Goal: Browse casually: Explore the website without a specific task or goal

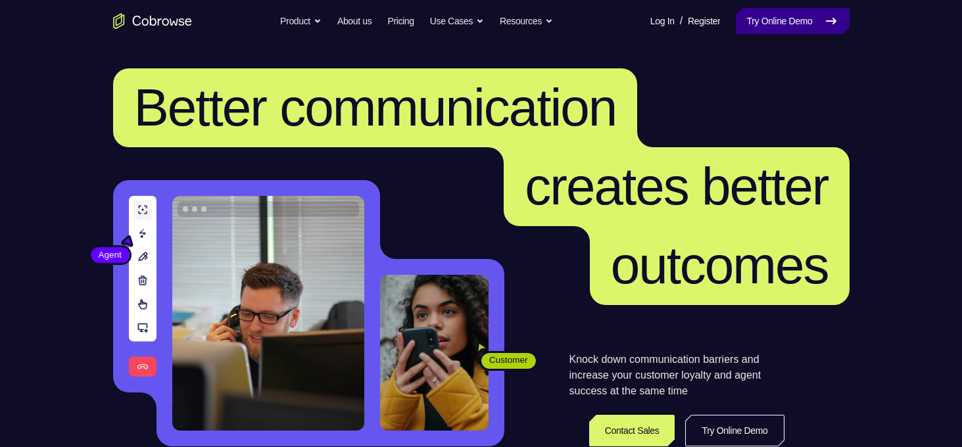
drag, startPoint x: 0, startPoint y: 0, endPoint x: 830, endPoint y: 13, distance: 830.3
click at [830, 13] on icon at bounding box center [832, 21] width 16 height 16
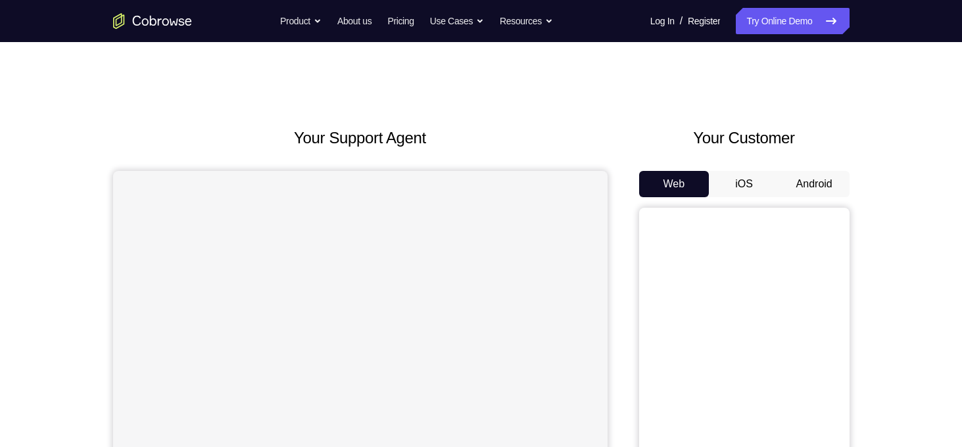
click at [816, 181] on button "Android" at bounding box center [815, 184] width 70 height 26
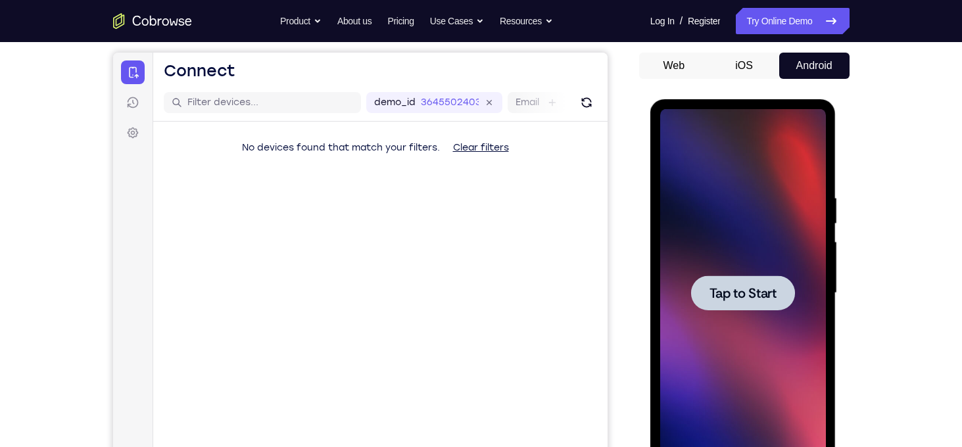
click at [760, 294] on span "Tap to Start" at bounding box center [743, 293] width 67 height 13
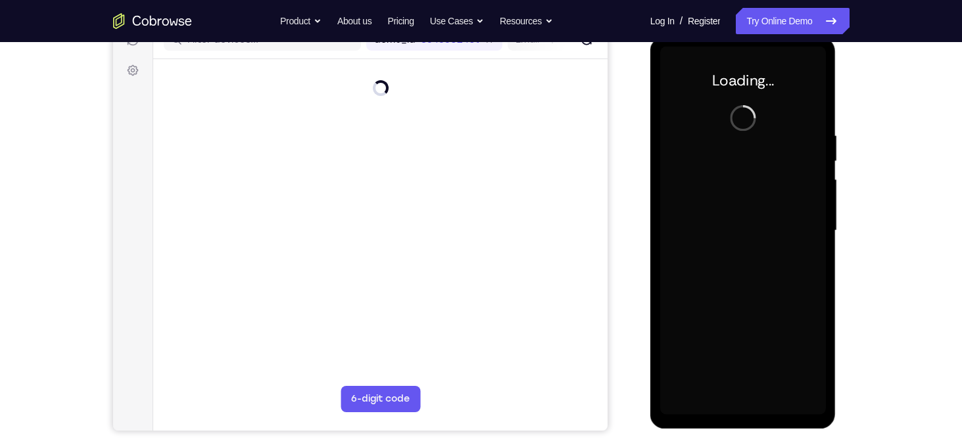
scroll to position [182, 0]
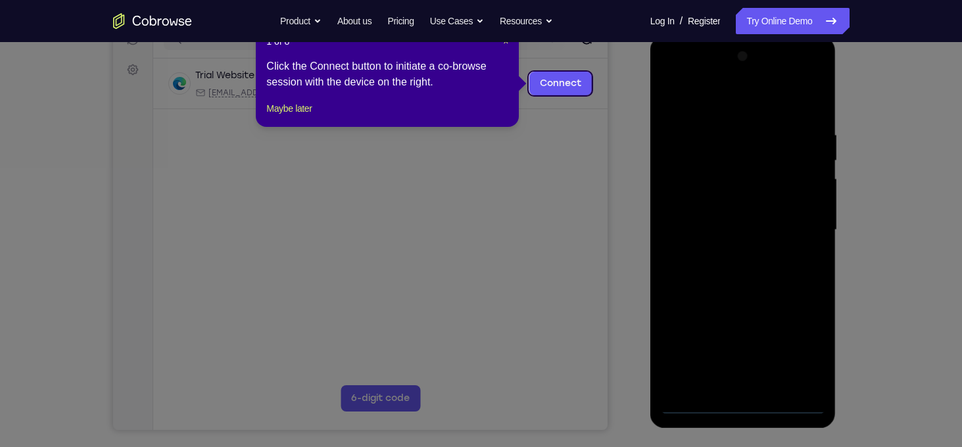
click at [500, 39] on nav "Go back Powerful, Flexible and Trustworthy. Avoid all extra friction for both A…" at bounding box center [481, 21] width 962 height 42
click at [504, 43] on span "×" at bounding box center [505, 41] width 5 height 11
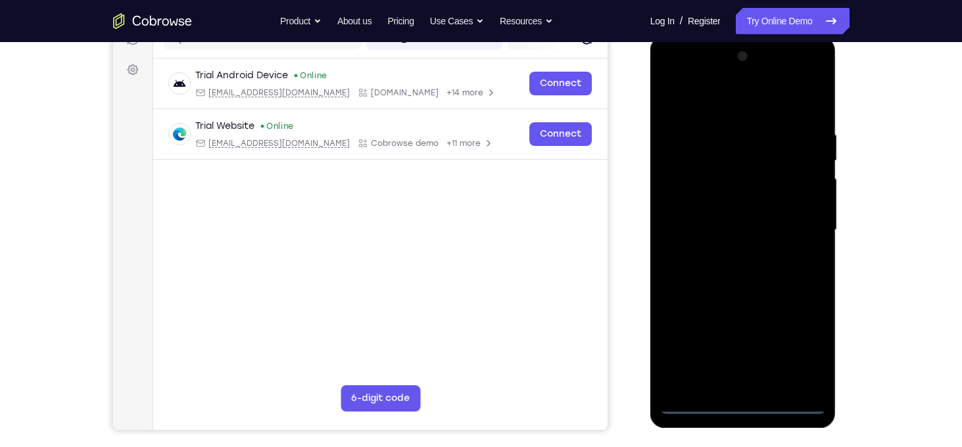
click at [743, 405] on div at bounding box center [743, 230] width 166 height 368
click at [807, 349] on div at bounding box center [743, 230] width 166 height 368
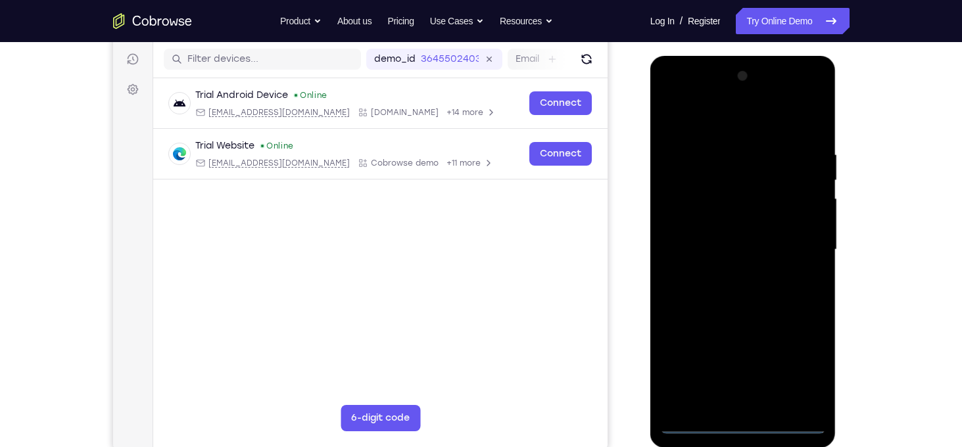
scroll to position [161, 0]
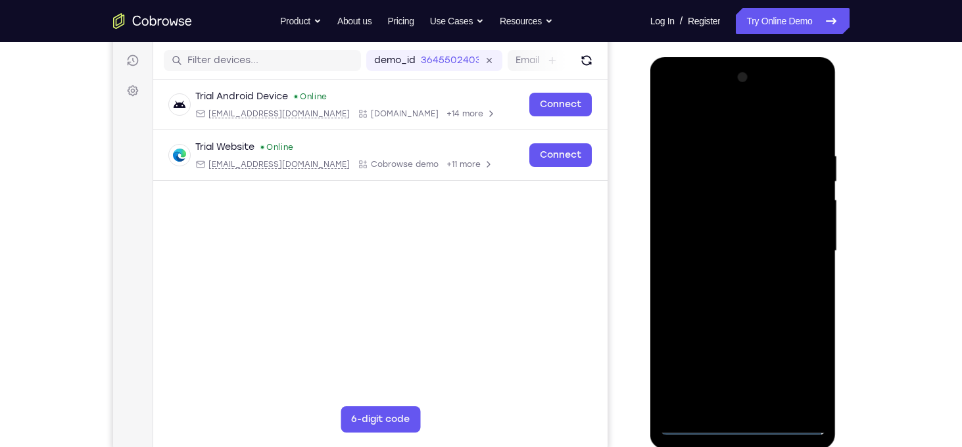
click at [670, 98] on div at bounding box center [743, 251] width 166 height 368
click at [801, 242] on div at bounding box center [743, 251] width 166 height 368
click at [724, 278] on div at bounding box center [743, 251] width 166 height 368
click at [726, 225] on div at bounding box center [743, 251] width 166 height 368
click at [729, 243] on div at bounding box center [743, 251] width 166 height 368
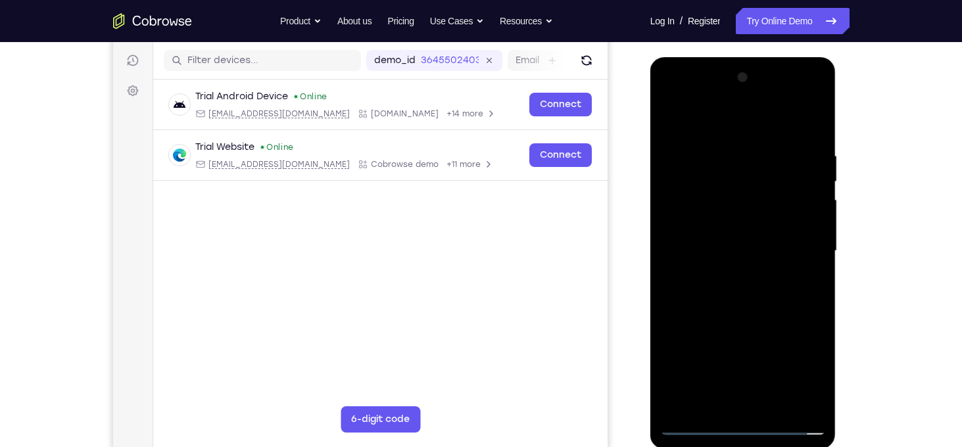
click at [747, 223] on div at bounding box center [743, 251] width 166 height 368
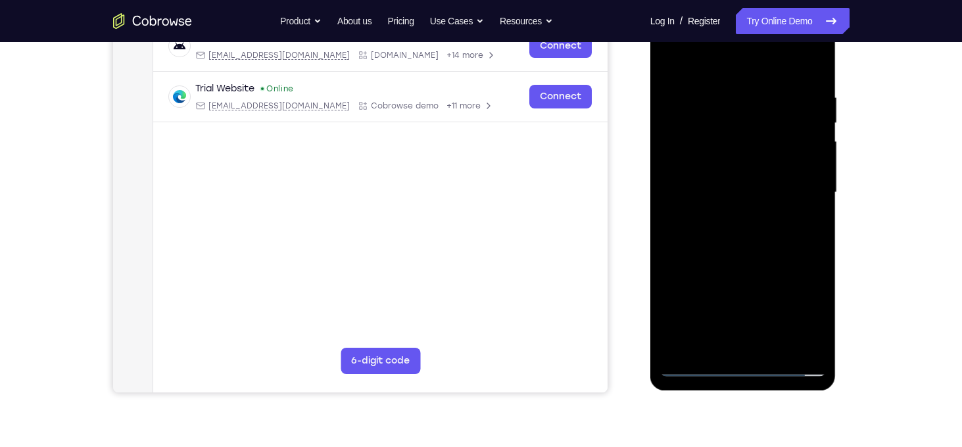
click at [724, 89] on div at bounding box center [743, 193] width 166 height 368
click at [814, 66] on div at bounding box center [743, 193] width 166 height 368
click at [728, 93] on div at bounding box center [743, 193] width 166 height 368
click at [798, 343] on div at bounding box center [743, 193] width 166 height 368
click at [812, 67] on div at bounding box center [743, 193] width 166 height 368
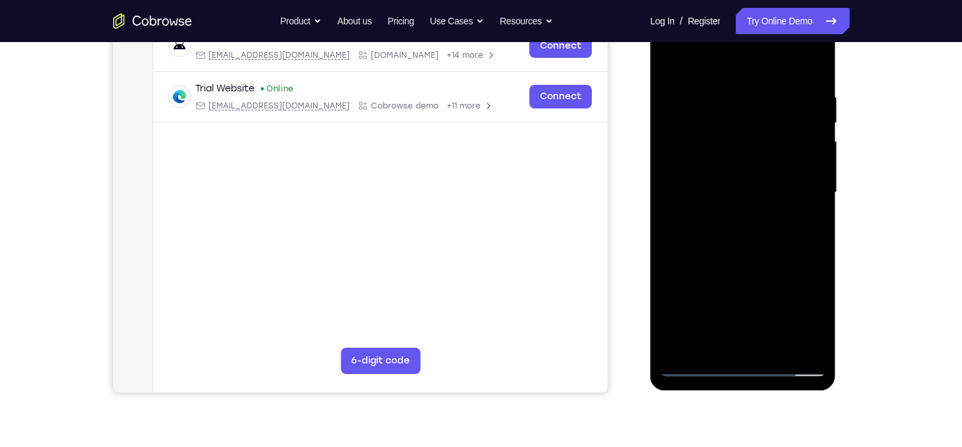
click at [775, 348] on div at bounding box center [743, 193] width 166 height 368
click at [748, 264] on div at bounding box center [743, 193] width 166 height 368
click at [739, 219] on div at bounding box center [743, 193] width 166 height 368
click at [729, 341] on div at bounding box center [743, 193] width 166 height 368
click at [816, 320] on div at bounding box center [743, 193] width 166 height 368
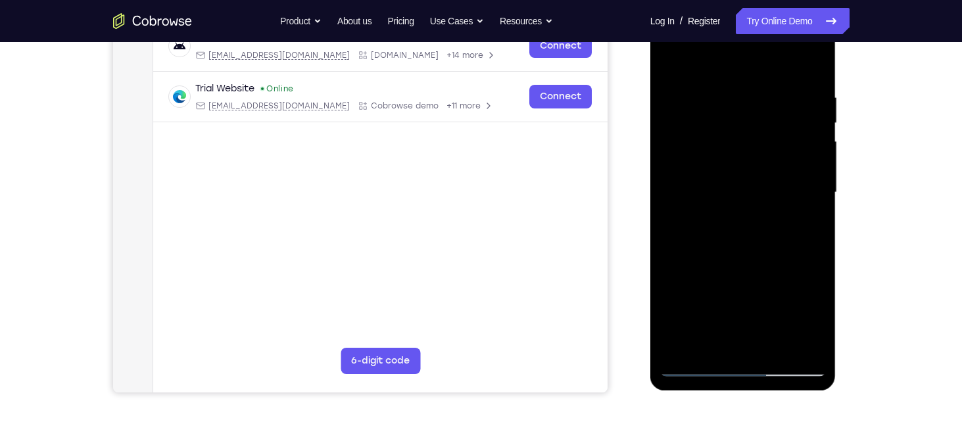
click at [707, 344] on div at bounding box center [743, 193] width 166 height 368
click at [814, 270] on div at bounding box center [743, 193] width 166 height 368
click at [699, 365] on div at bounding box center [743, 193] width 166 height 368
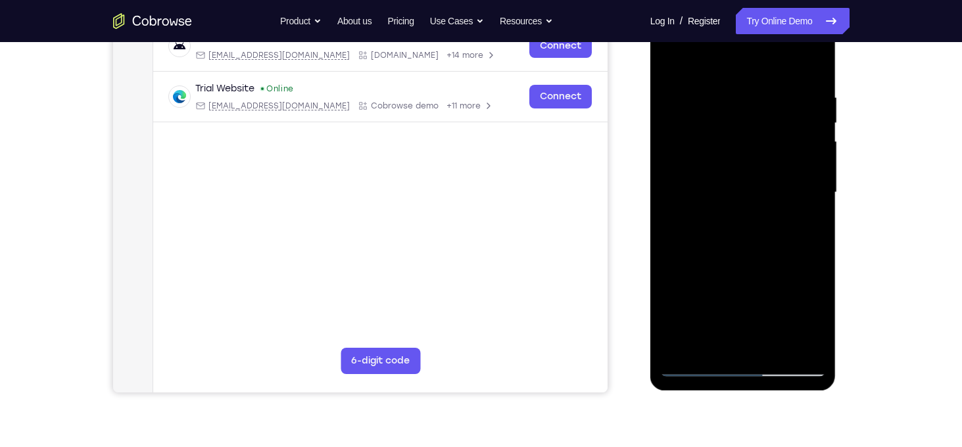
click at [699, 365] on div at bounding box center [743, 193] width 166 height 368
click at [724, 186] on div at bounding box center [743, 193] width 166 height 368
click at [720, 341] on div at bounding box center [743, 193] width 166 height 368
click at [693, 366] on div at bounding box center [743, 193] width 166 height 368
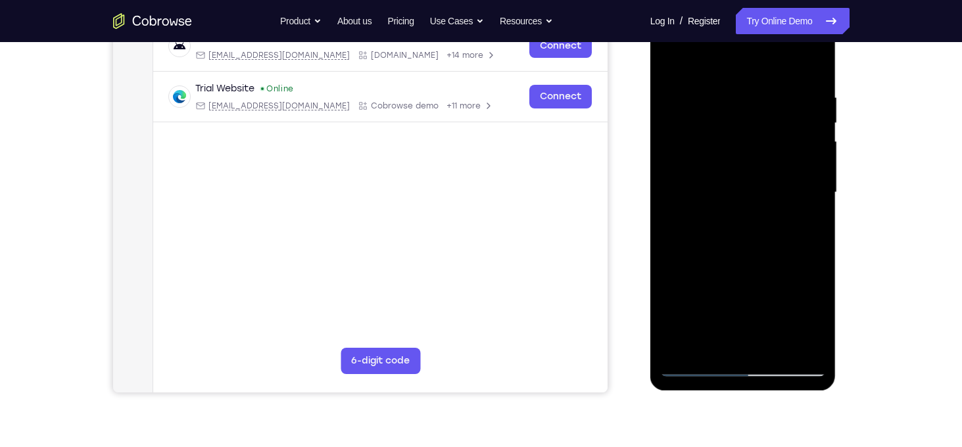
click at [759, 215] on div at bounding box center [743, 193] width 166 height 368
click at [704, 363] on div at bounding box center [743, 193] width 166 height 368
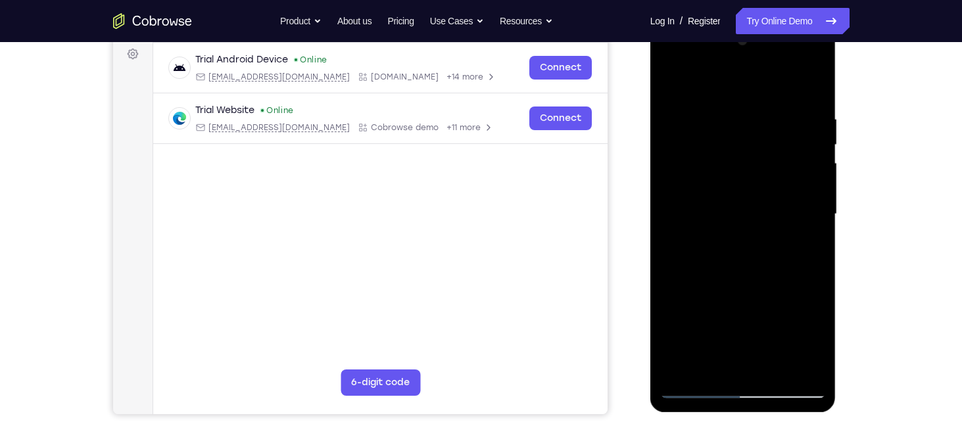
scroll to position [197, 0]
click at [819, 142] on div at bounding box center [743, 215] width 166 height 368
click at [676, 82] on div at bounding box center [743, 215] width 166 height 368
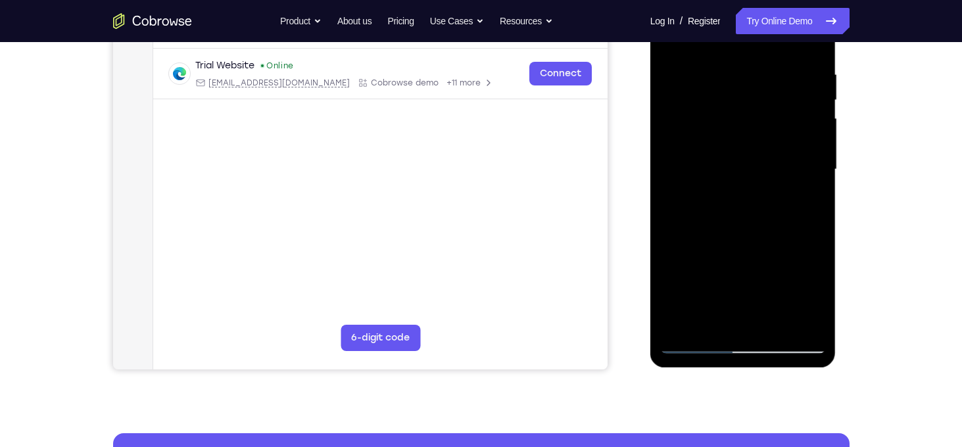
click at [819, 309] on div at bounding box center [743, 170] width 166 height 368
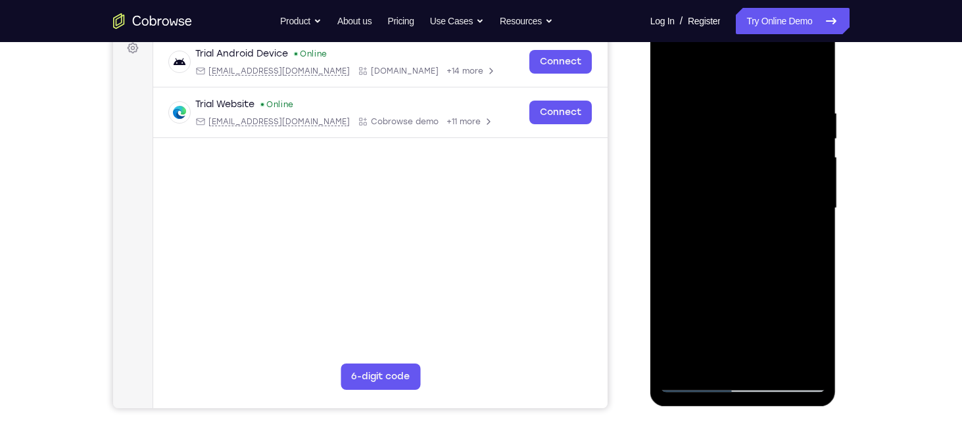
scroll to position [201, 0]
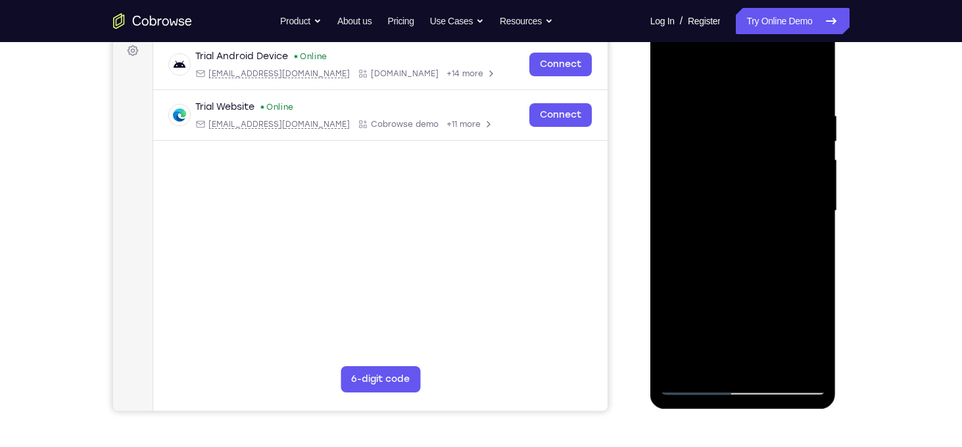
drag, startPoint x: 783, startPoint y: 312, endPoint x: 779, endPoint y: 204, distance: 108.6
click at [779, 204] on div at bounding box center [743, 211] width 166 height 368
drag, startPoint x: 753, startPoint y: 249, endPoint x: 748, endPoint y: 130, distance: 119.8
click at [748, 130] on div at bounding box center [743, 211] width 166 height 368
drag, startPoint x: 753, startPoint y: 275, endPoint x: 739, endPoint y: 132, distance: 144.1
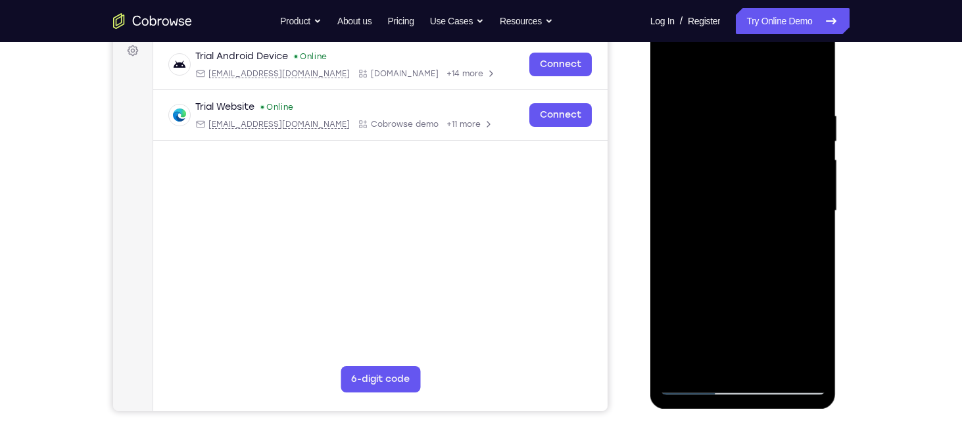
click at [739, 132] on div at bounding box center [743, 211] width 166 height 368
click at [817, 251] on div at bounding box center [743, 211] width 166 height 368
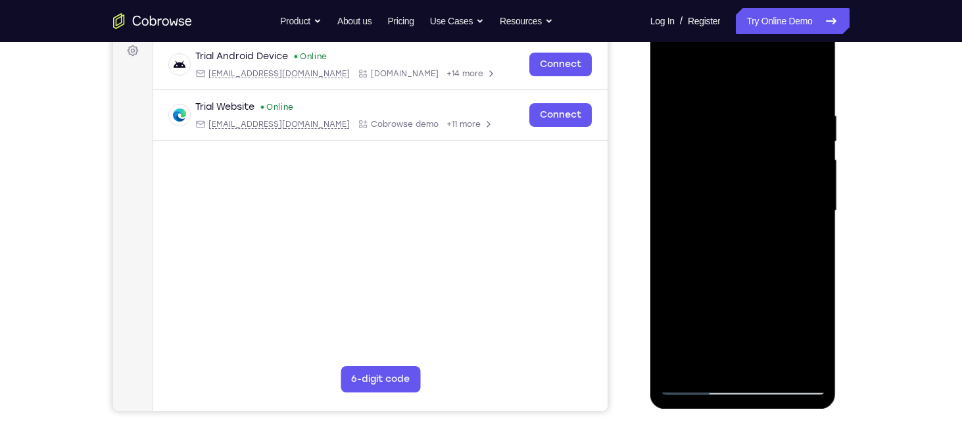
click at [817, 251] on div at bounding box center [743, 211] width 166 height 368
click at [778, 369] on div at bounding box center [743, 211] width 166 height 368
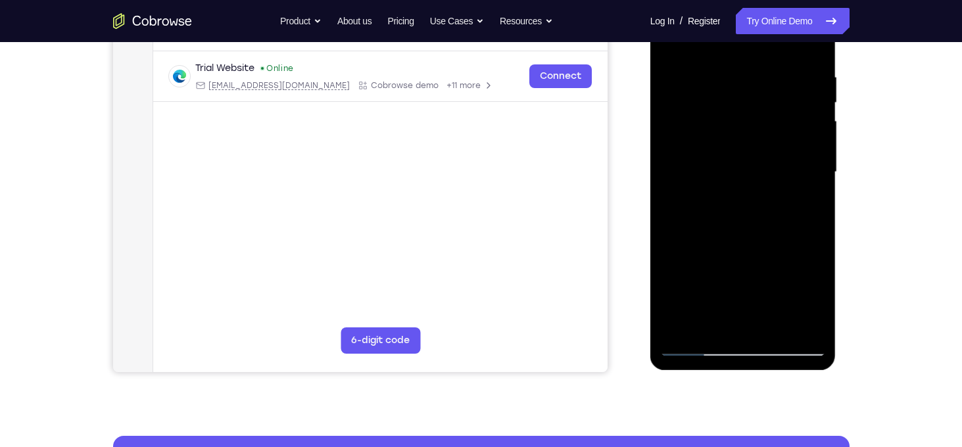
scroll to position [239, 0]
click at [696, 346] on div at bounding box center [743, 172] width 166 height 368
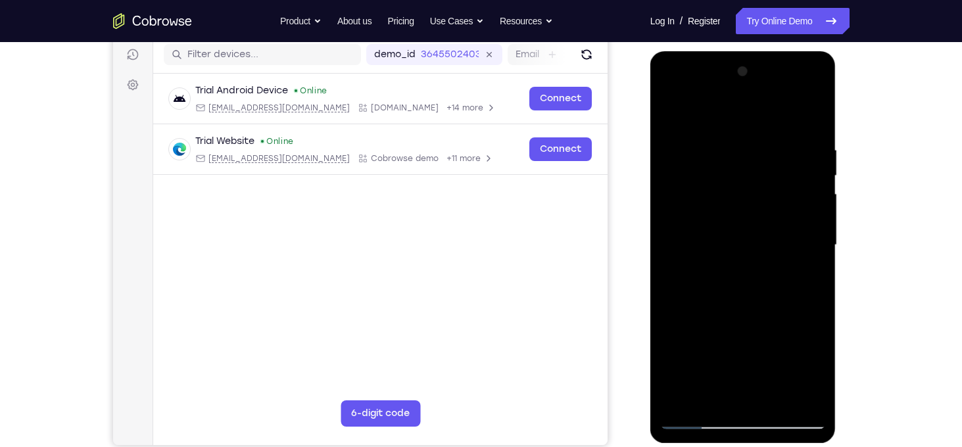
scroll to position [166, 0]
click at [814, 110] on div at bounding box center [743, 246] width 166 height 368
drag, startPoint x: 800, startPoint y: 186, endPoint x: 787, endPoint y: 312, distance: 127.6
click at [787, 312] on div at bounding box center [743, 246] width 166 height 368
click at [674, 112] on div at bounding box center [743, 246] width 166 height 368
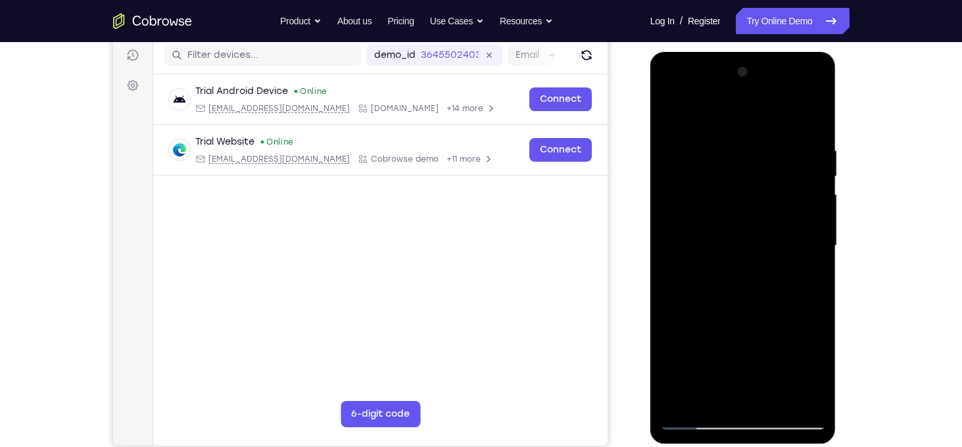
click at [765, 147] on div at bounding box center [743, 246] width 166 height 368
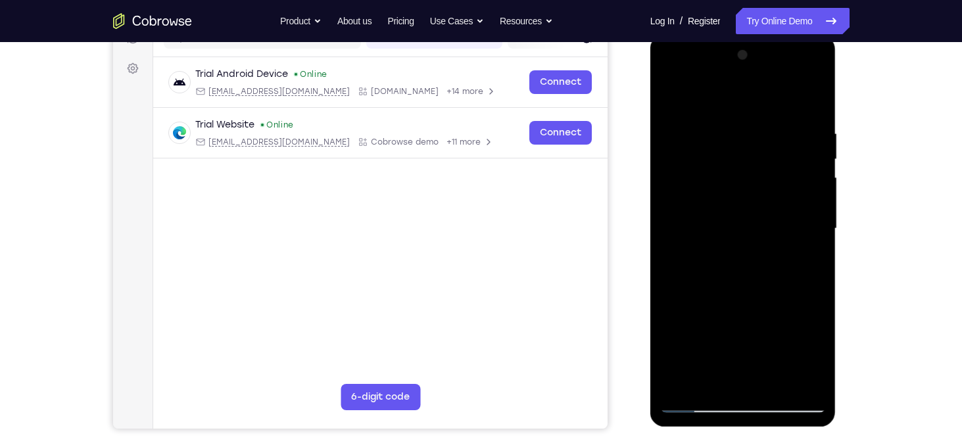
click at [814, 230] on div at bounding box center [743, 229] width 166 height 368
click at [818, 229] on div at bounding box center [743, 229] width 166 height 368
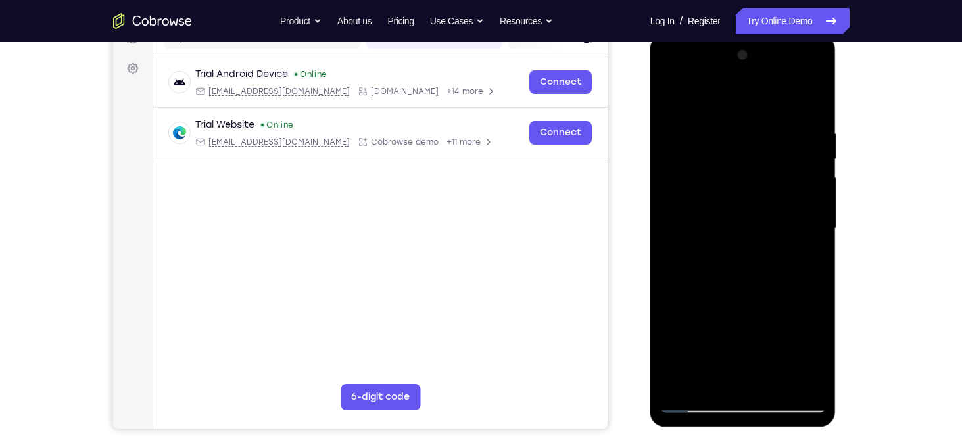
click at [676, 246] on div at bounding box center [743, 229] width 166 height 368
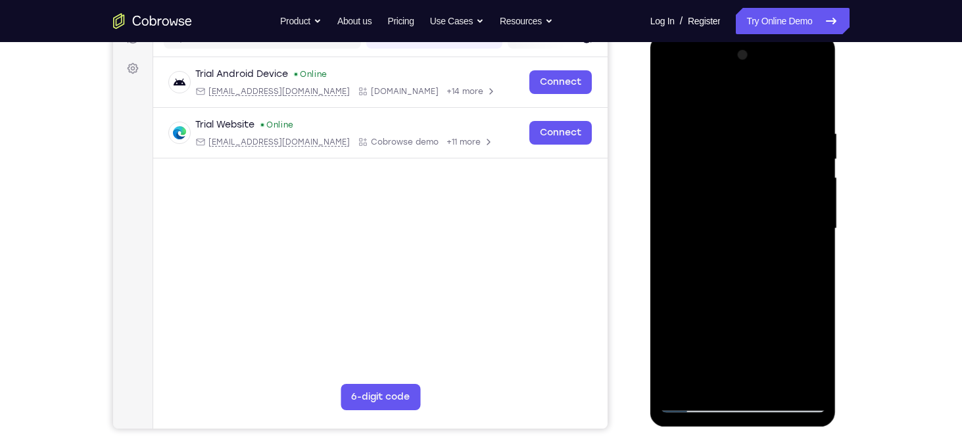
click at [676, 246] on div at bounding box center [743, 229] width 166 height 368
click at [820, 207] on div at bounding box center [743, 229] width 166 height 368
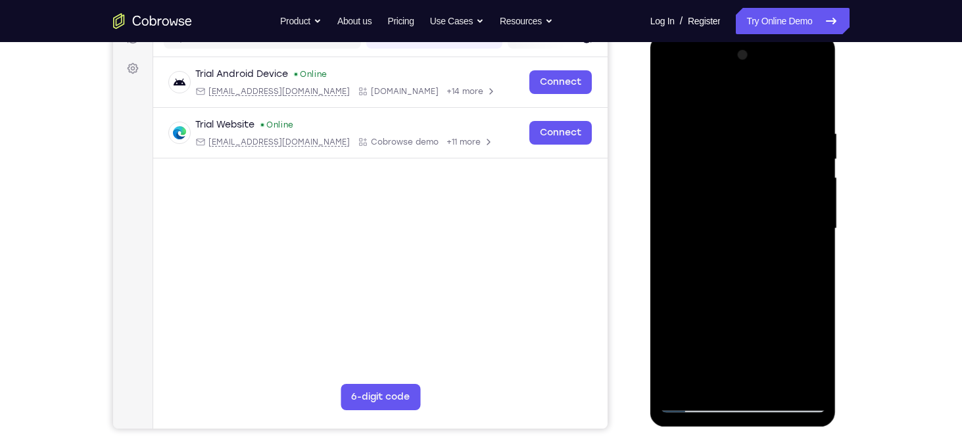
click at [820, 207] on div at bounding box center [743, 229] width 166 height 368
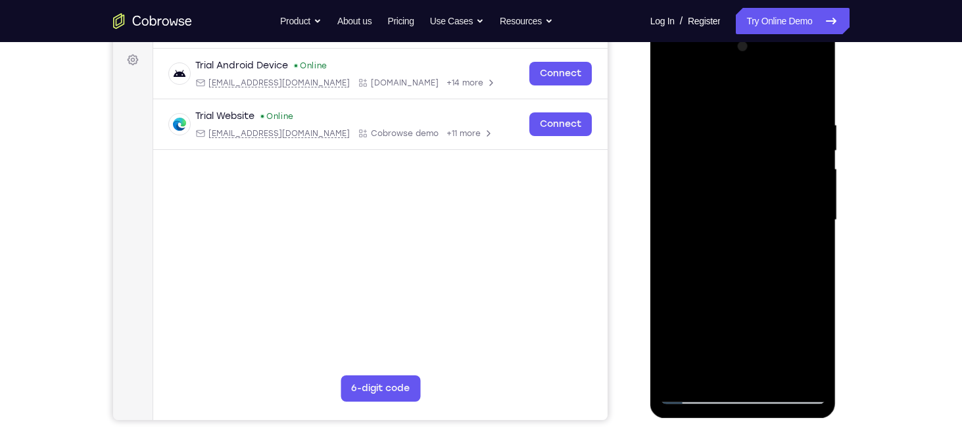
scroll to position [191, 0]
click at [812, 231] on div at bounding box center [743, 221] width 166 height 368
click at [668, 233] on div at bounding box center [743, 221] width 166 height 368
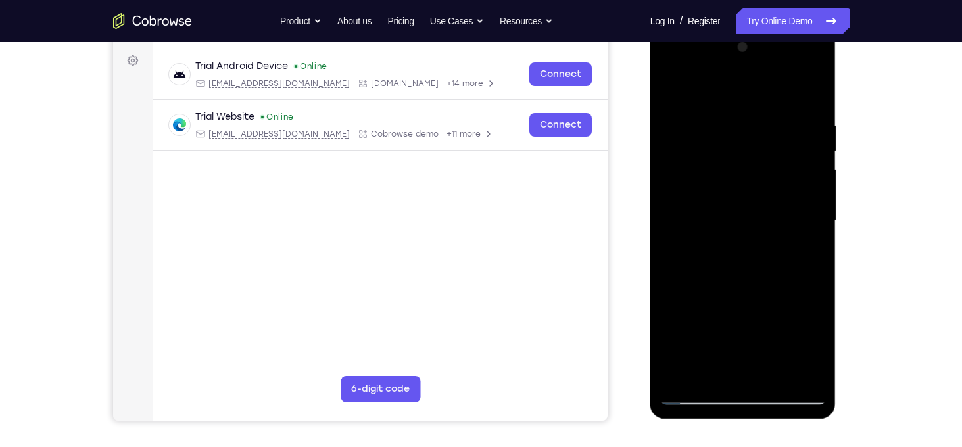
click at [668, 233] on div at bounding box center [743, 221] width 166 height 368
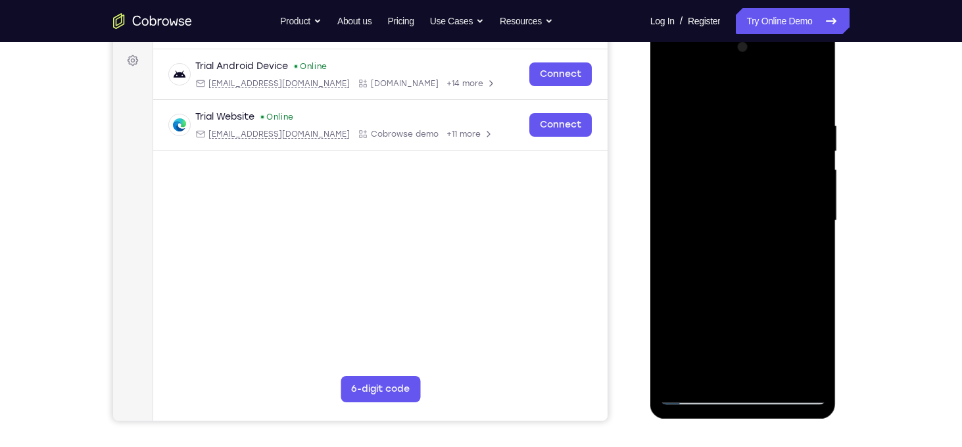
click at [668, 233] on div at bounding box center [743, 221] width 166 height 368
drag, startPoint x: 816, startPoint y: 211, endPoint x: 670, endPoint y: 222, distance: 146.5
click at [670, 222] on div at bounding box center [743, 221] width 166 height 368
click at [814, 229] on div at bounding box center [743, 221] width 166 height 368
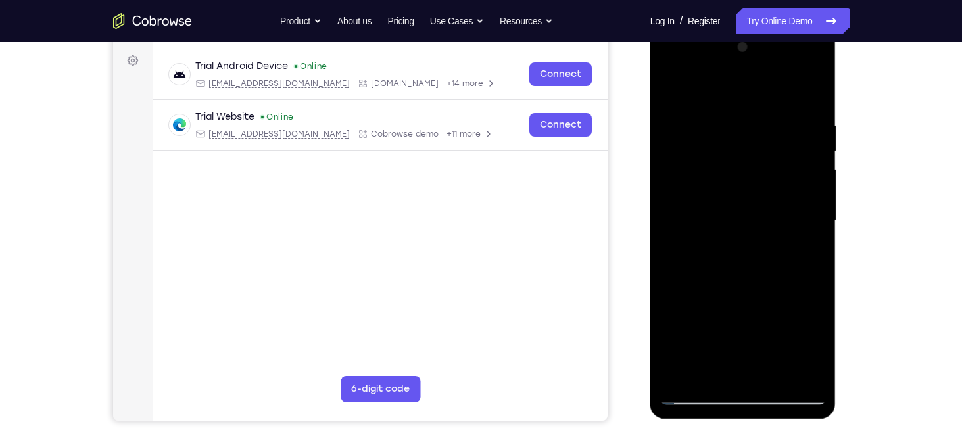
drag, startPoint x: 814, startPoint y: 229, endPoint x: 697, endPoint y: 209, distance: 119.4
click at [697, 209] on div at bounding box center [743, 221] width 166 height 368
click at [812, 220] on div at bounding box center [743, 221] width 166 height 368
drag, startPoint x: 817, startPoint y: 225, endPoint x: 841, endPoint y: 234, distance: 25.2
click at [838, 234] on html "Online web based iOS Simulators and Android Emulators. Run iPhone, iPad, Mobile…" at bounding box center [744, 224] width 187 height 395
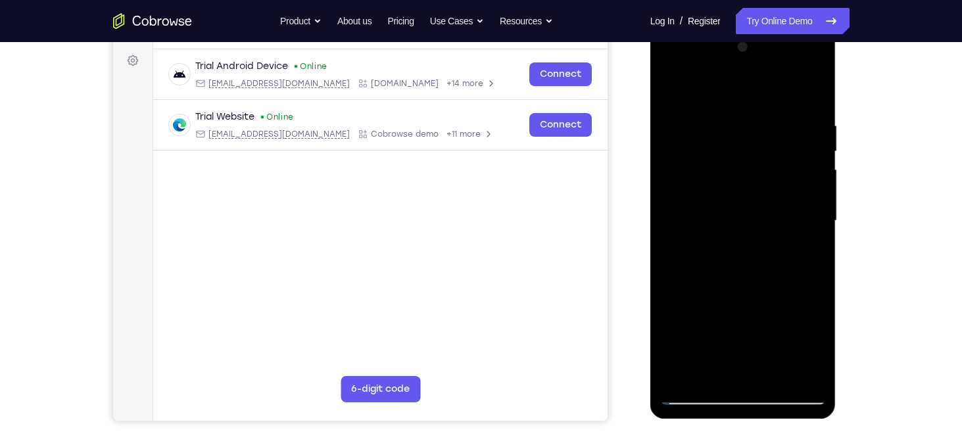
click at [668, 241] on div at bounding box center [743, 221] width 166 height 368
click at [729, 366] on div at bounding box center [743, 221] width 166 height 368
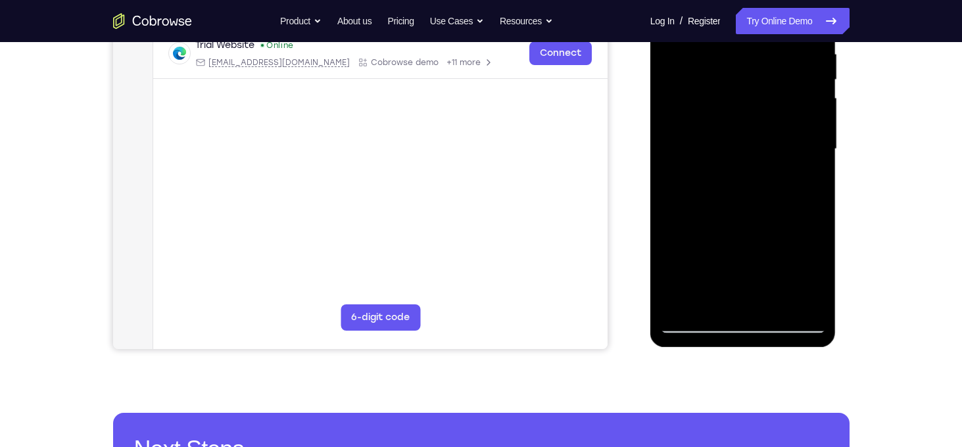
scroll to position [262, 0]
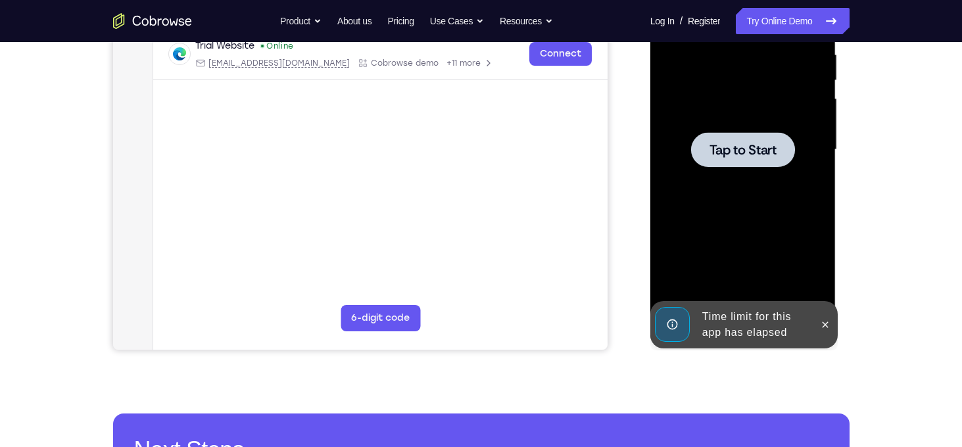
click at [810, 278] on div at bounding box center [743, 150] width 166 height 368
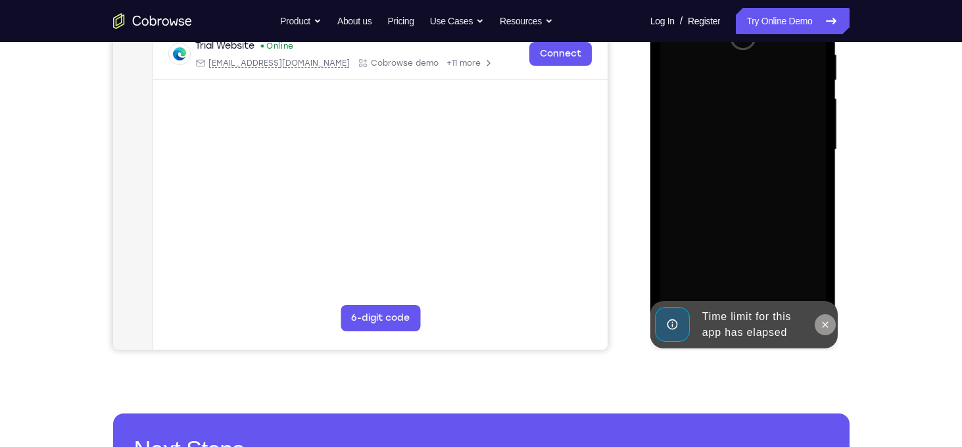
drag, startPoint x: 810, startPoint y: 278, endPoint x: 824, endPoint y: 328, distance: 51.9
click at [824, 328] on div "Online web based iOS Simulators and Android Emulators. Run iPhone, iPad, Mobile…" at bounding box center [744, 153] width 187 height 395
click at [824, 328] on icon at bounding box center [825, 325] width 11 height 11
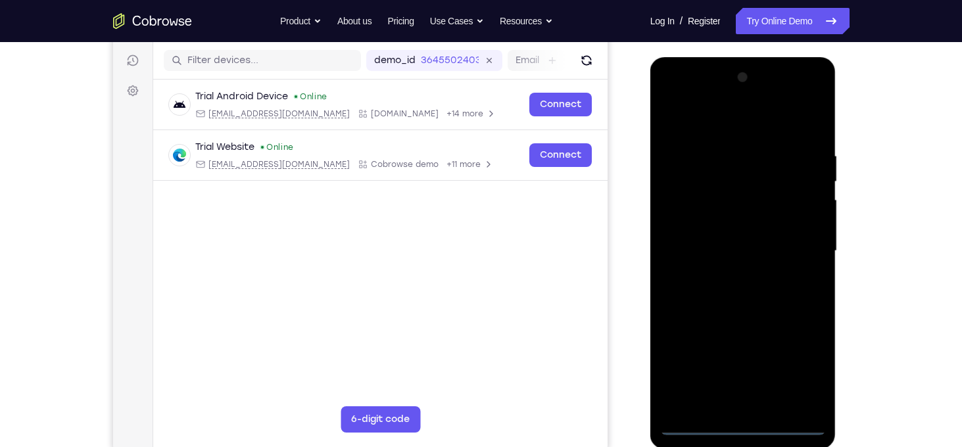
scroll to position [247, 0]
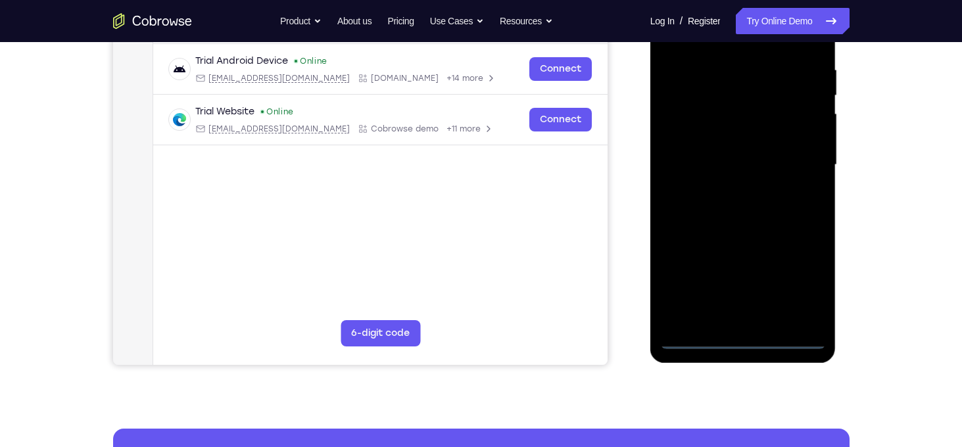
click at [747, 340] on div at bounding box center [743, 165] width 166 height 368
click at [797, 284] on div at bounding box center [743, 165] width 166 height 368
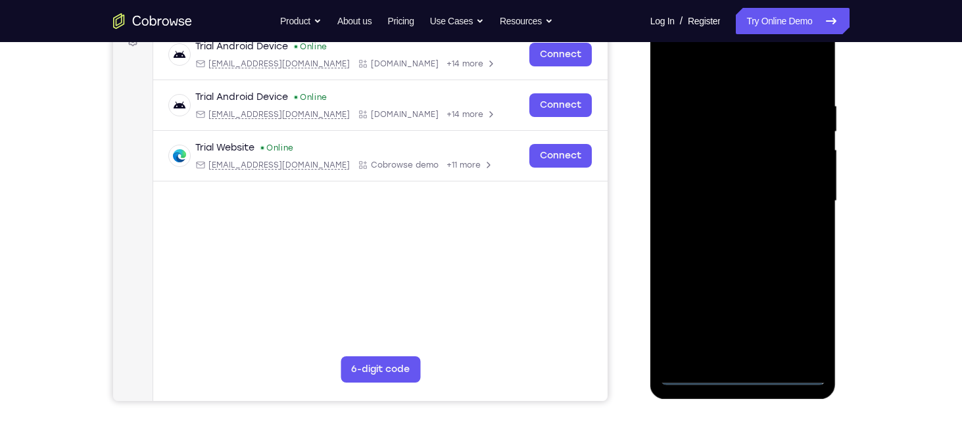
scroll to position [213, 0]
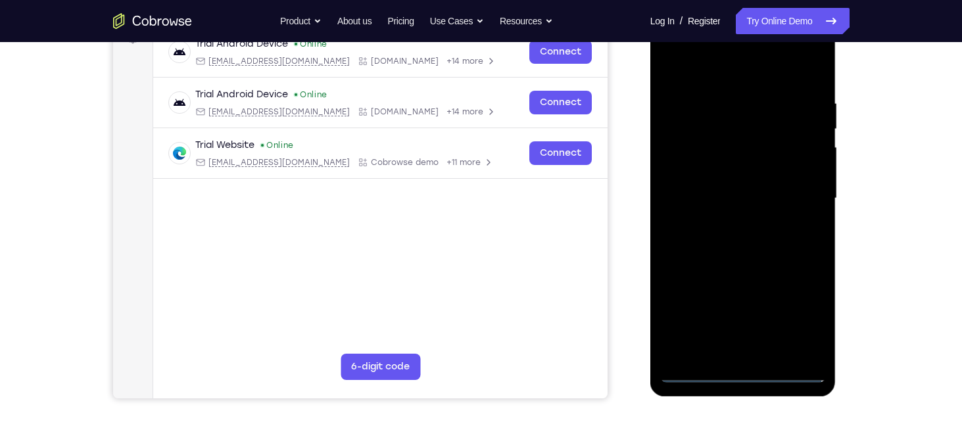
click at [803, 318] on div at bounding box center [743, 198] width 166 height 368
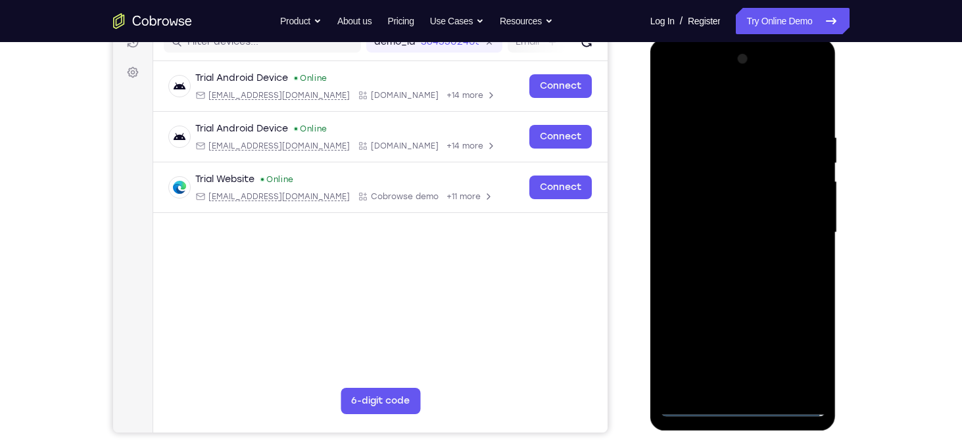
scroll to position [179, 0]
click at [675, 79] on div at bounding box center [743, 233] width 166 height 368
click at [800, 223] on div at bounding box center [743, 233] width 166 height 368
click at [730, 257] on div at bounding box center [743, 233] width 166 height 368
click at [720, 220] on div at bounding box center [743, 233] width 166 height 368
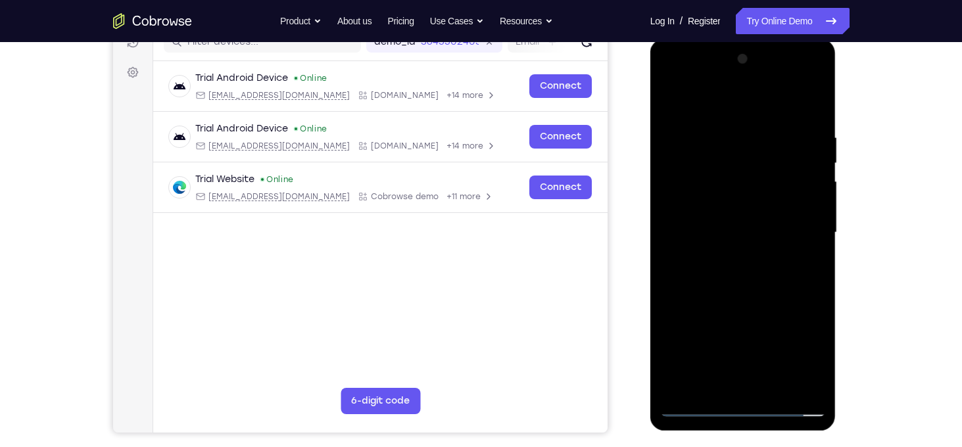
click at [722, 210] on div at bounding box center [743, 233] width 166 height 368
click at [745, 234] on div at bounding box center [743, 233] width 166 height 368
click at [749, 282] on div at bounding box center [743, 233] width 166 height 368
click at [743, 264] on div at bounding box center [743, 233] width 166 height 368
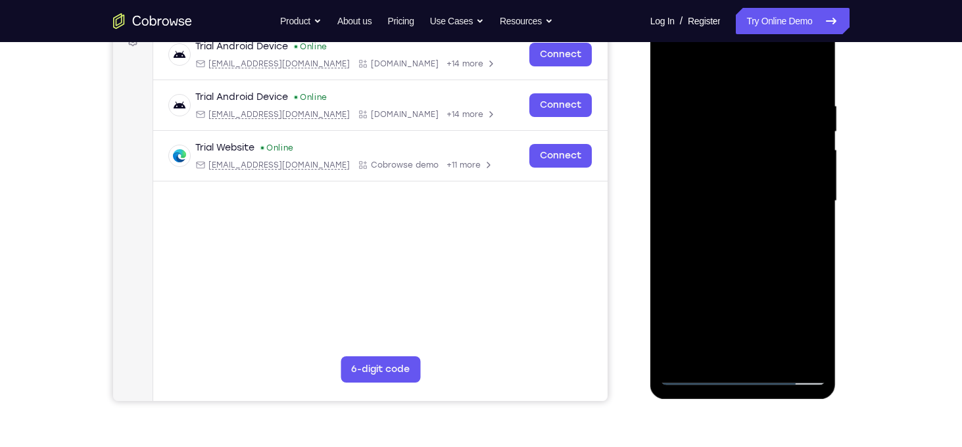
scroll to position [209, 0]
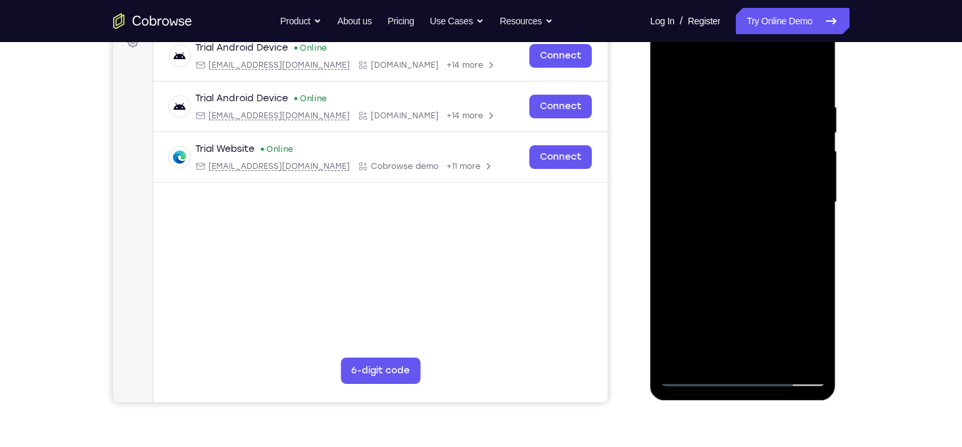
click at [758, 258] on div at bounding box center [743, 202] width 166 height 368
drag, startPoint x: 778, startPoint y: 276, endPoint x: 769, endPoint y: 224, distance: 52.8
click at [769, 224] on div at bounding box center [743, 202] width 166 height 368
click at [820, 212] on div at bounding box center [743, 202] width 166 height 368
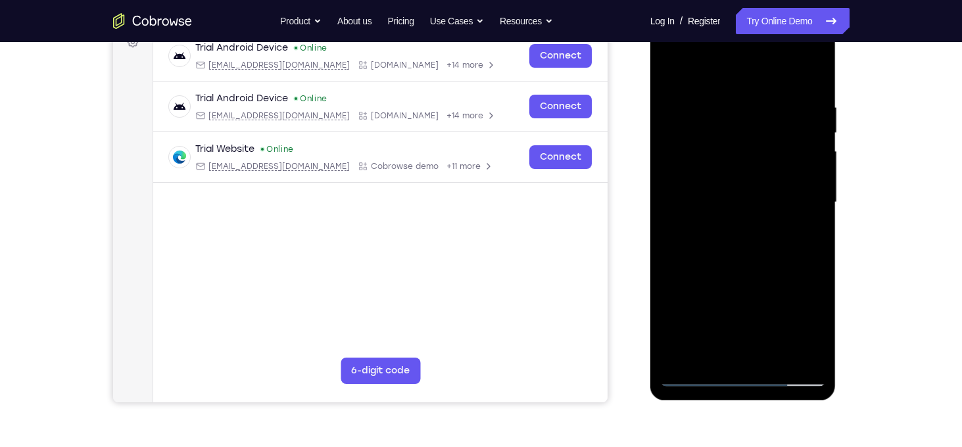
click at [820, 212] on div at bounding box center [743, 202] width 166 height 368
click at [672, 213] on div at bounding box center [743, 202] width 166 height 368
click at [668, 214] on div at bounding box center [743, 202] width 166 height 368
click at [748, 232] on div at bounding box center [743, 202] width 166 height 368
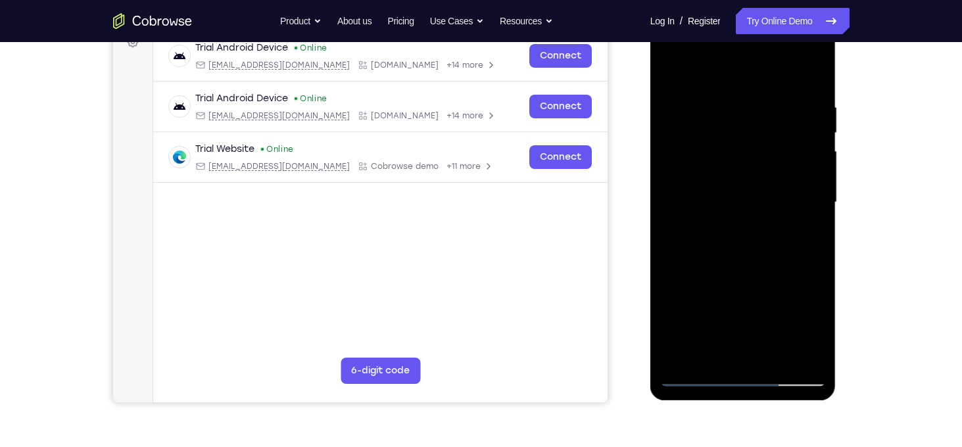
click at [748, 232] on div at bounding box center [743, 202] width 166 height 368
click at [772, 357] on div at bounding box center [743, 202] width 166 height 368
click at [747, 271] on div at bounding box center [743, 202] width 166 height 368
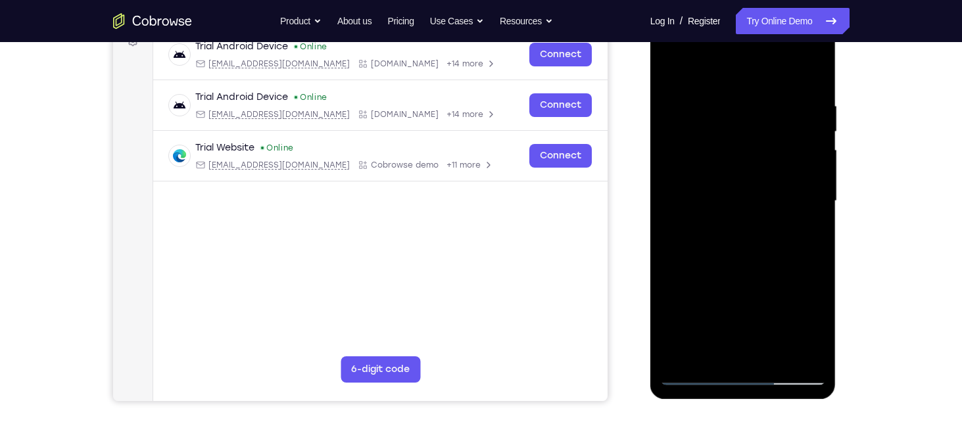
scroll to position [211, 0]
click at [746, 222] on div at bounding box center [743, 200] width 166 height 368
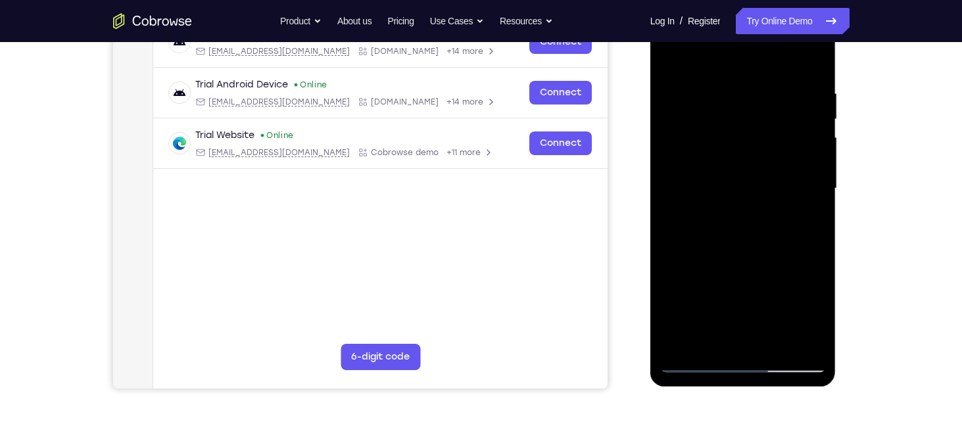
scroll to position [224, 0]
click at [695, 362] on div at bounding box center [743, 188] width 166 height 368
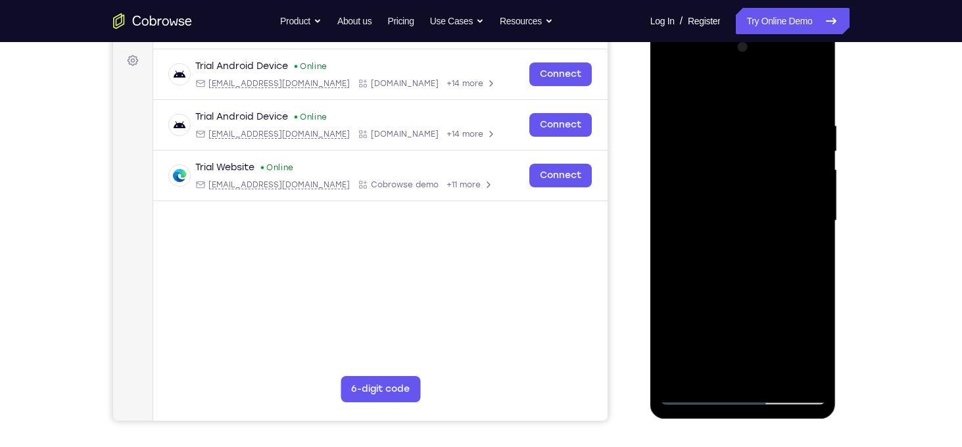
scroll to position [190, 0]
click at [676, 91] on div at bounding box center [743, 221] width 166 height 368
click at [727, 100] on div at bounding box center [743, 221] width 166 height 368
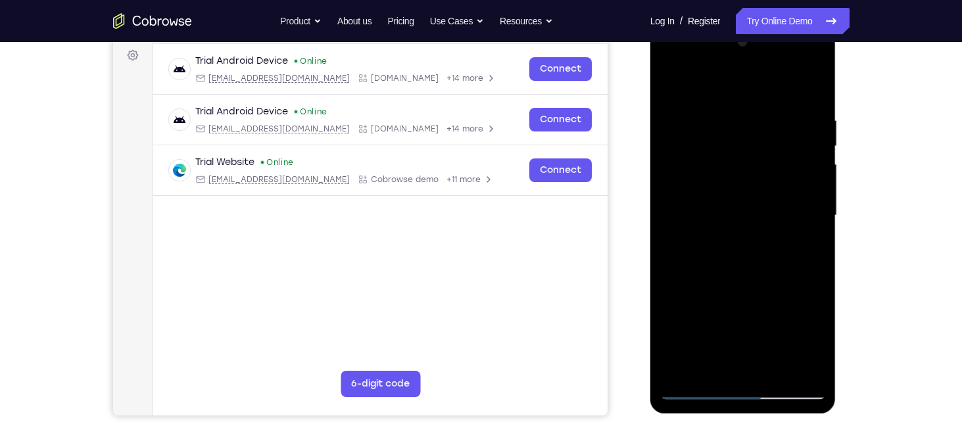
click at [817, 222] on div at bounding box center [743, 216] width 166 height 368
click at [814, 222] on div at bounding box center [743, 216] width 166 height 368
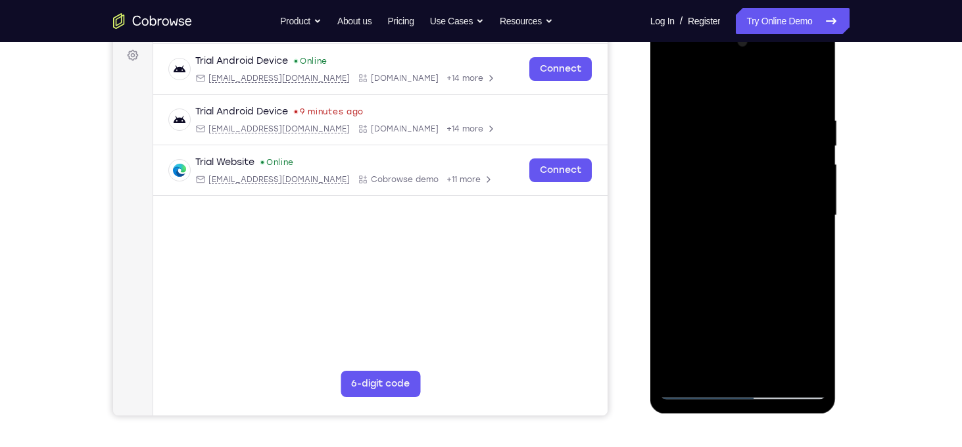
click at [678, 209] on div at bounding box center [743, 216] width 166 height 368
click at [814, 212] on div at bounding box center [743, 216] width 166 height 368
click at [821, 214] on div at bounding box center [743, 216] width 166 height 368
click at [675, 224] on div at bounding box center [743, 216] width 166 height 368
click at [811, 209] on div at bounding box center [743, 216] width 166 height 368
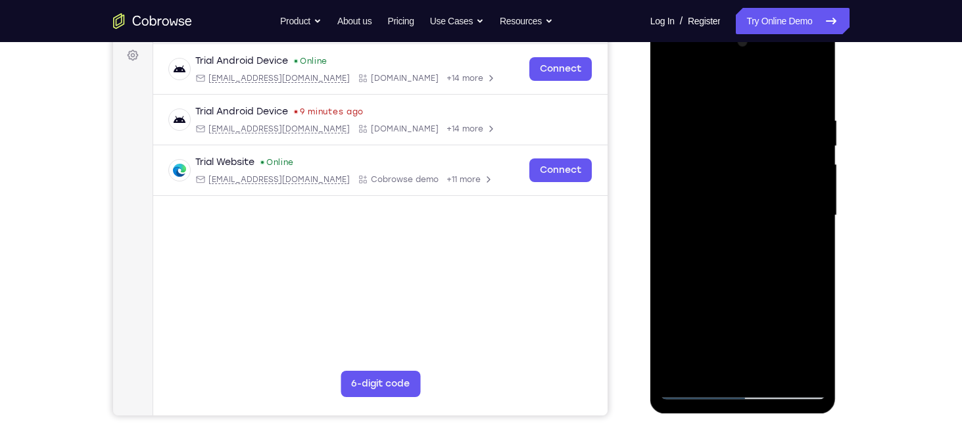
click at [814, 220] on div at bounding box center [743, 216] width 166 height 368
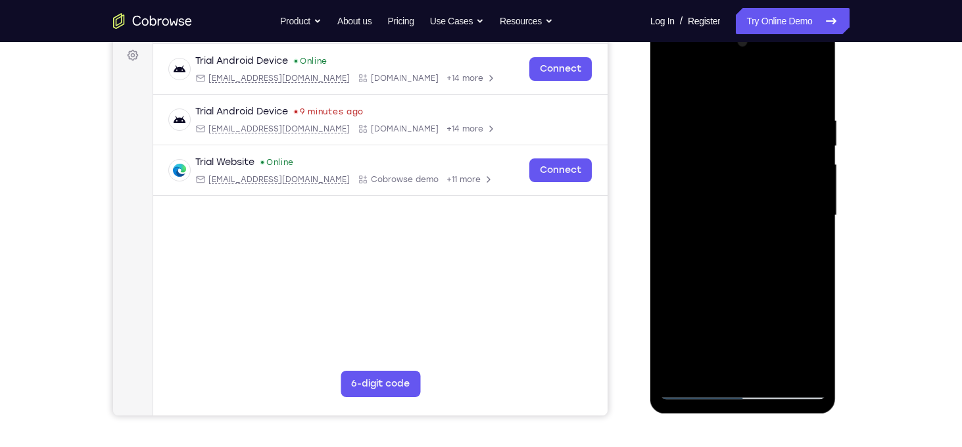
click at [814, 220] on div at bounding box center [743, 216] width 166 height 368
click at [667, 220] on div at bounding box center [743, 216] width 166 height 368
click at [812, 212] on div at bounding box center [743, 216] width 166 height 368
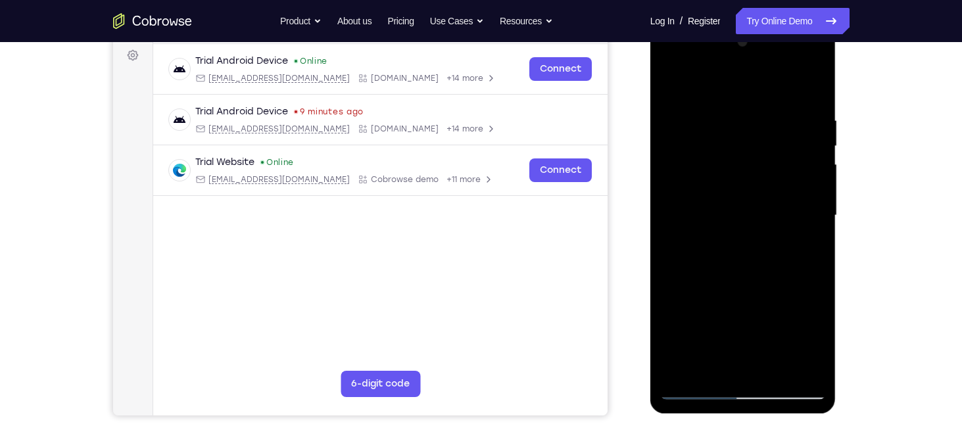
click at [812, 212] on div at bounding box center [743, 216] width 166 height 368
click at [680, 215] on div at bounding box center [743, 216] width 166 height 368
click at [814, 214] on div at bounding box center [743, 216] width 166 height 368
click at [809, 214] on div at bounding box center [743, 216] width 166 height 368
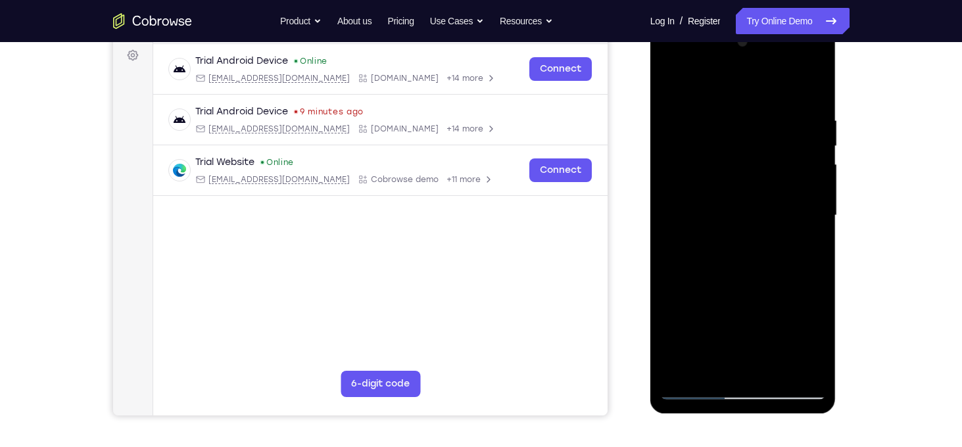
click at [808, 212] on div at bounding box center [743, 216] width 166 height 368
click at [671, 232] on div at bounding box center [743, 216] width 166 height 368
drag, startPoint x: 809, startPoint y: 180, endPoint x: 822, endPoint y: 176, distance: 13.1
click at [822, 176] on div at bounding box center [743, 216] width 166 height 368
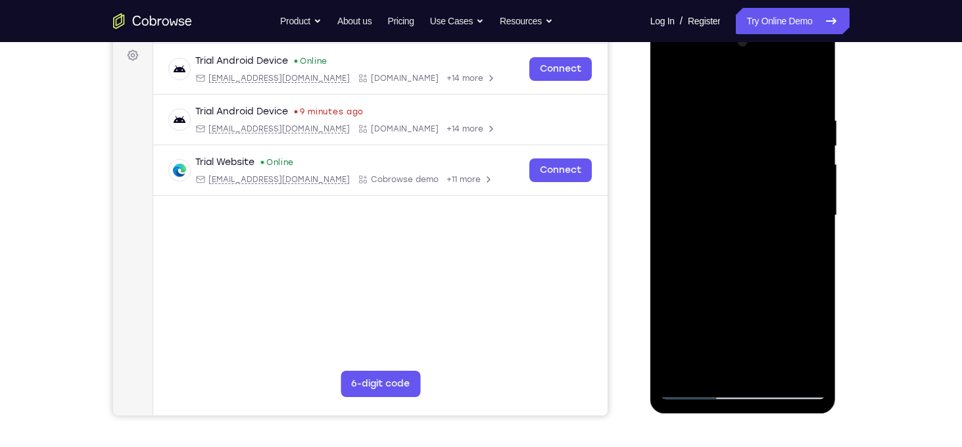
click at [815, 181] on div at bounding box center [743, 216] width 166 height 368
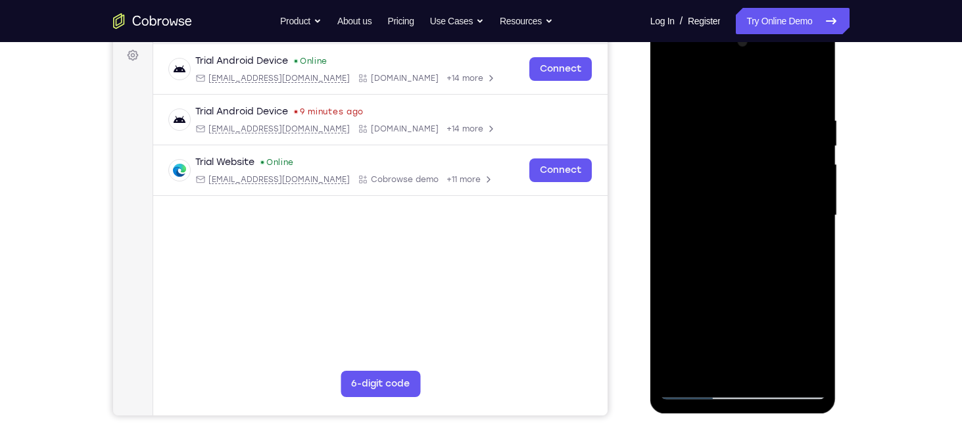
click at [815, 181] on div at bounding box center [743, 216] width 166 height 368
click at [662, 215] on div at bounding box center [743, 216] width 166 height 368
click at [672, 209] on div at bounding box center [743, 216] width 166 height 368
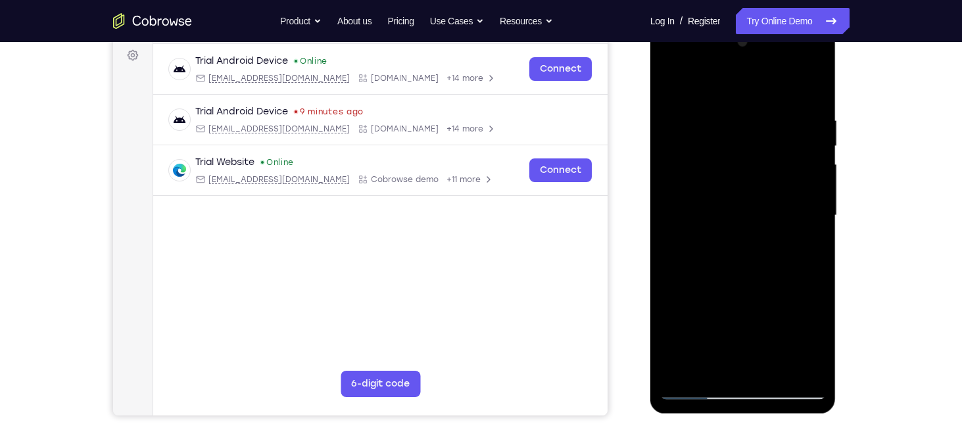
click at [672, 209] on div at bounding box center [743, 216] width 166 height 368
click at [809, 197] on div at bounding box center [743, 216] width 166 height 368
click at [732, 369] on div at bounding box center [743, 216] width 166 height 368
click at [707, 368] on div at bounding box center [743, 216] width 166 height 368
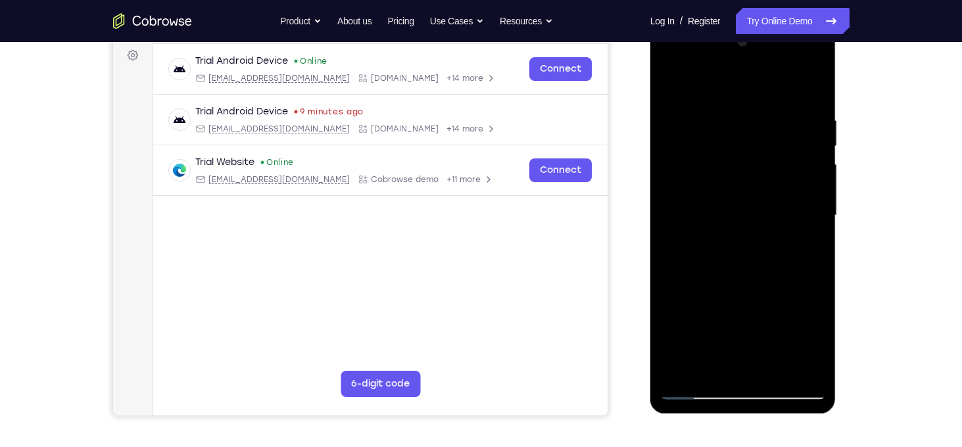
click at [814, 309] on div at bounding box center [743, 216] width 166 height 368
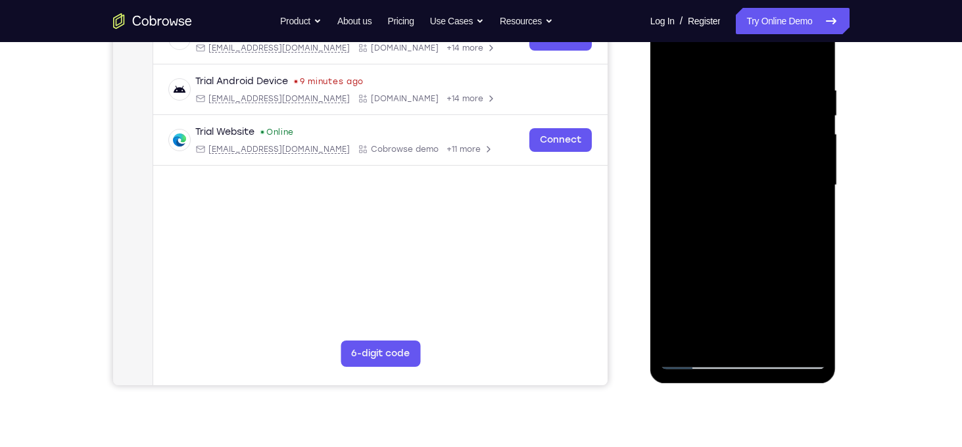
scroll to position [228, 0]
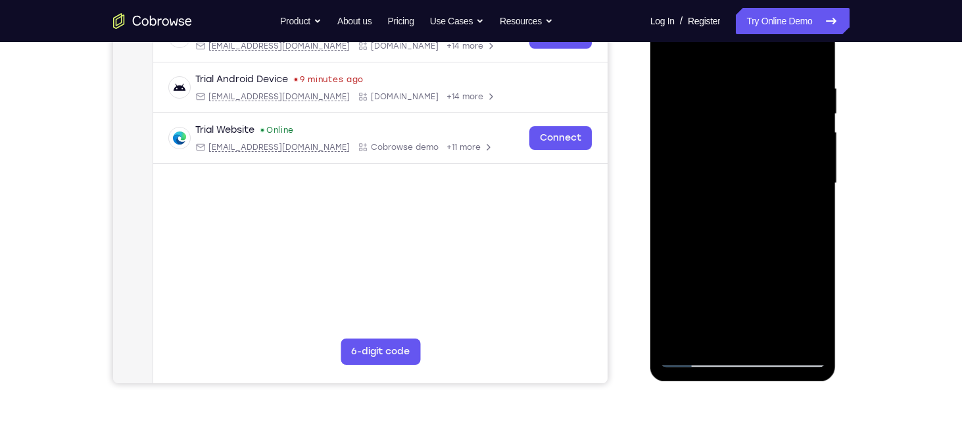
click at [697, 362] on div at bounding box center [743, 183] width 166 height 368
click at [807, 328] on div at bounding box center [743, 183] width 166 height 368
click at [803, 243] on div at bounding box center [743, 183] width 166 height 368
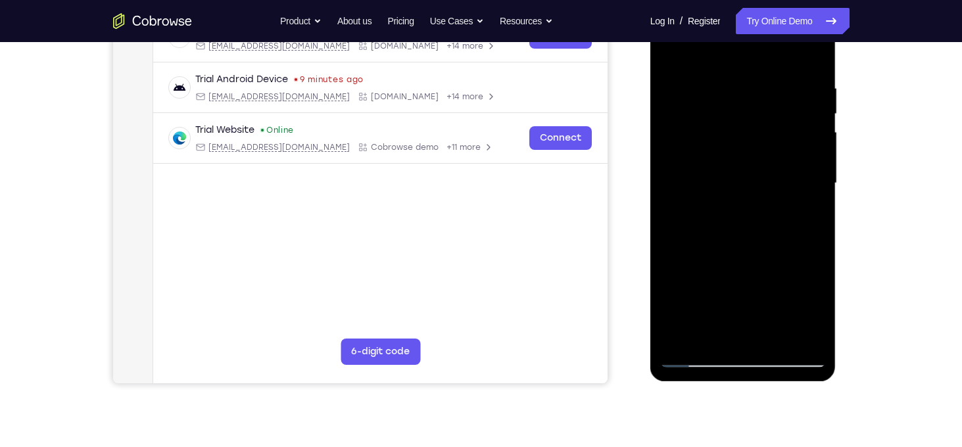
drag, startPoint x: 803, startPoint y: 243, endPoint x: 637, endPoint y: 251, distance: 166.0
click at [651, 251] on html "Online web based iOS Simulators and Android Emulators. Run iPhone, iPad, Mobile…" at bounding box center [744, 186] width 187 height 395
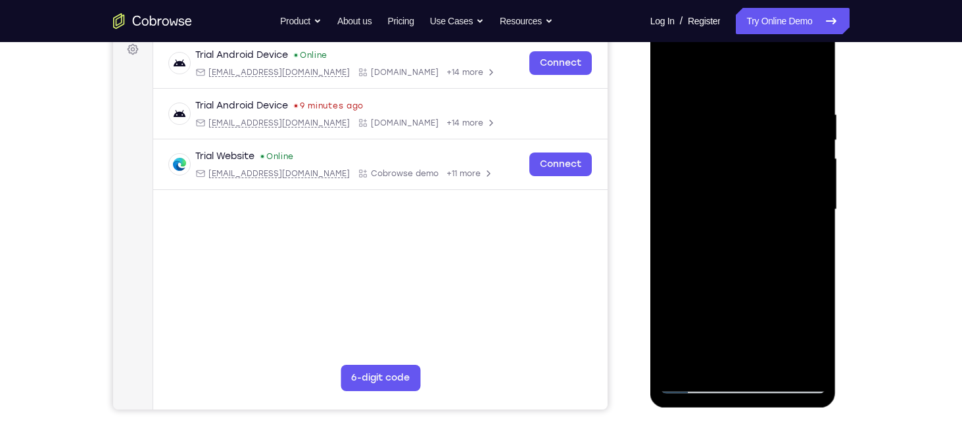
scroll to position [201, 0]
drag, startPoint x: 814, startPoint y: 228, endPoint x: 657, endPoint y: 228, distance: 157.9
click at [657, 228] on div at bounding box center [744, 212] width 186 height 392
drag, startPoint x: 795, startPoint y: 220, endPoint x: 639, endPoint y: 219, distance: 156.6
click at [651, 219] on html "Online web based iOS Simulators and Android Emulators. Run iPhone, iPad, Mobile…" at bounding box center [744, 213] width 187 height 395
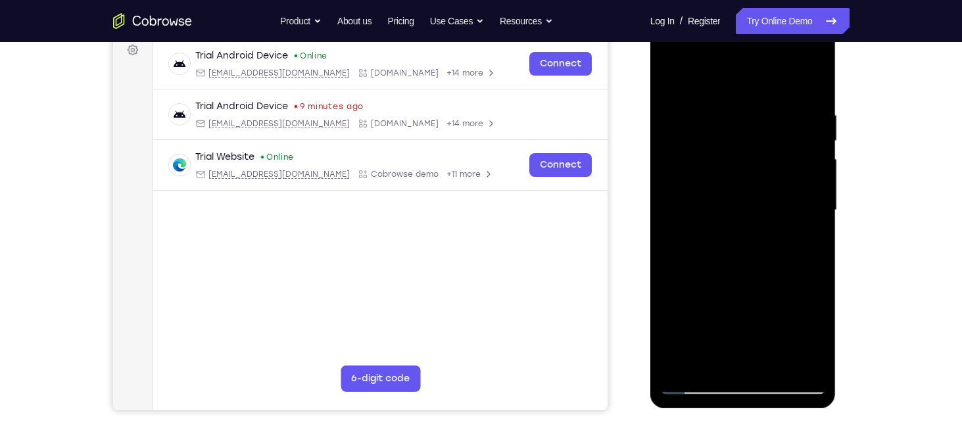
click at [805, 207] on div at bounding box center [743, 210] width 166 height 368
click at [668, 228] on div at bounding box center [743, 210] width 166 height 368
click at [813, 216] on div at bounding box center [743, 210] width 166 height 368
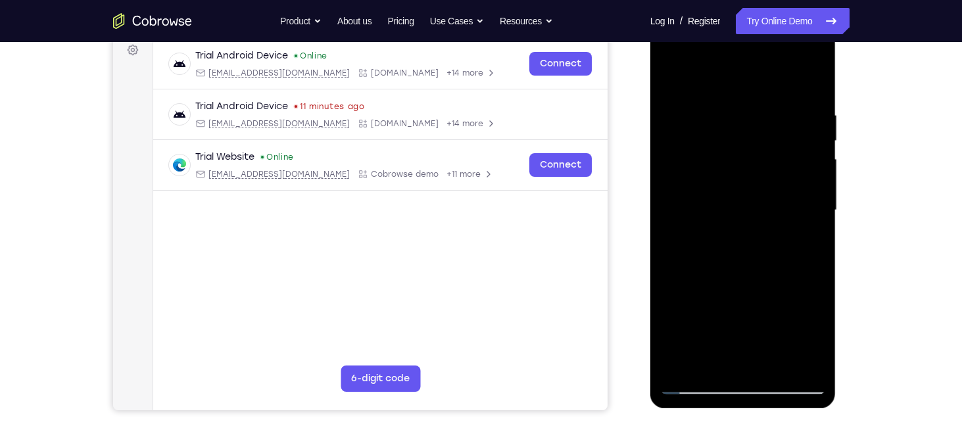
click at [813, 216] on div at bounding box center [743, 210] width 166 height 368
click at [659, 228] on div at bounding box center [744, 212] width 186 height 392
click at [679, 227] on div at bounding box center [743, 210] width 166 height 368
click at [796, 363] on div at bounding box center [743, 210] width 166 height 368
click at [809, 82] on div at bounding box center [743, 210] width 166 height 368
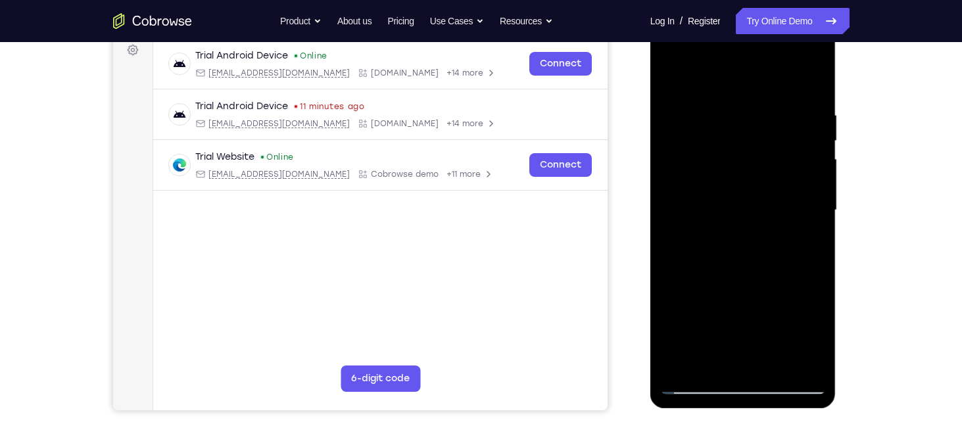
click at [763, 98] on div at bounding box center [743, 210] width 166 height 368
click at [817, 84] on div at bounding box center [743, 210] width 166 height 368
drag, startPoint x: 752, startPoint y: 299, endPoint x: 735, endPoint y: 125, distance: 175.1
click at [735, 125] on div at bounding box center [743, 210] width 166 height 368
drag, startPoint x: 778, startPoint y: 295, endPoint x: 769, endPoint y: 157, distance: 138.5
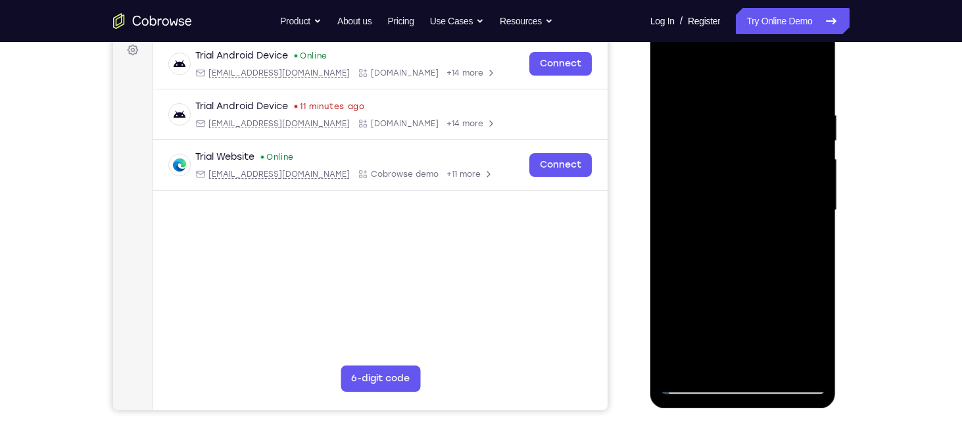
click at [769, 157] on div at bounding box center [743, 210] width 166 height 368
click at [779, 367] on div at bounding box center [743, 210] width 166 height 368
drag, startPoint x: 743, startPoint y: 286, endPoint x: 722, endPoint y: 169, distance: 119.0
click at [722, 169] on div at bounding box center [743, 210] width 166 height 368
click at [726, 292] on div at bounding box center [743, 210] width 166 height 368
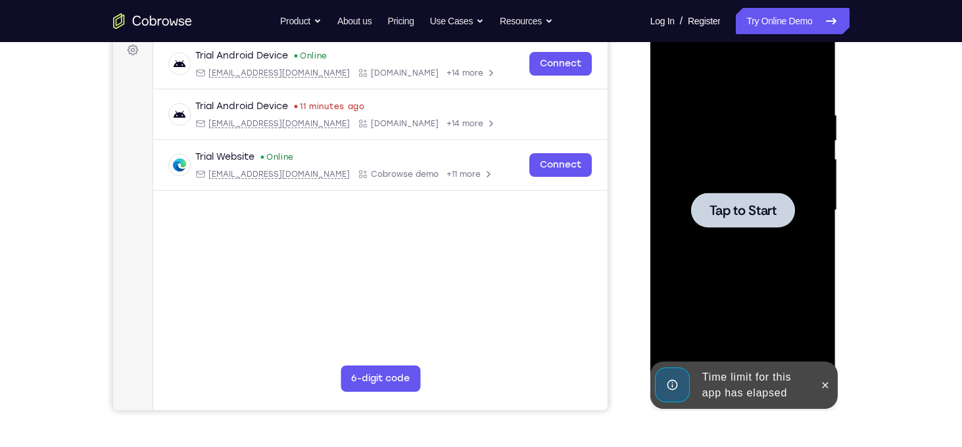
click at [745, 201] on div at bounding box center [743, 210] width 104 height 35
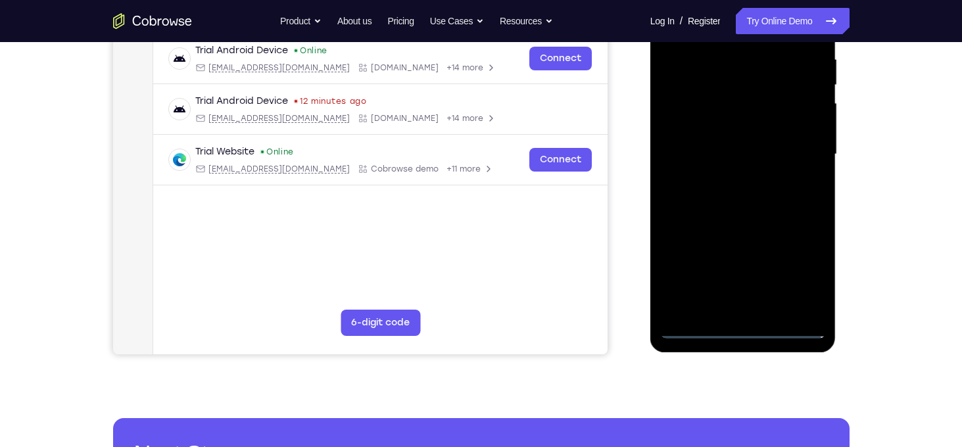
scroll to position [261, 0]
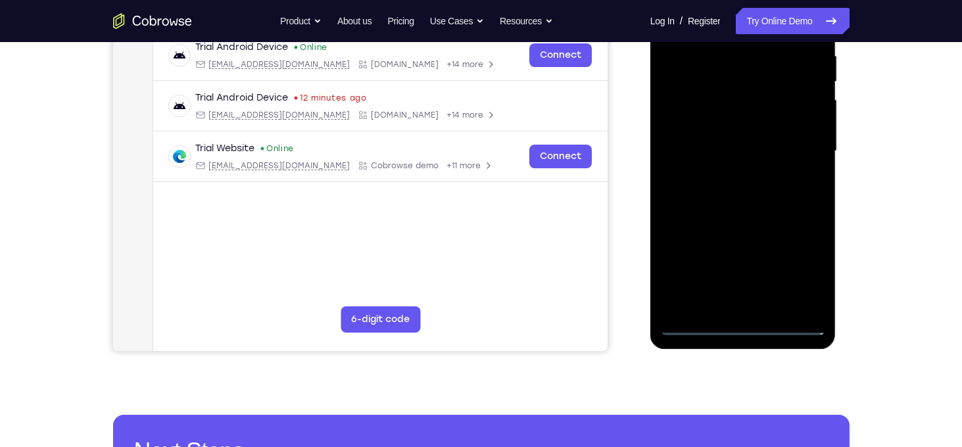
click at [740, 324] on div at bounding box center [743, 151] width 166 height 368
click at [799, 271] on div at bounding box center [743, 151] width 166 height 368
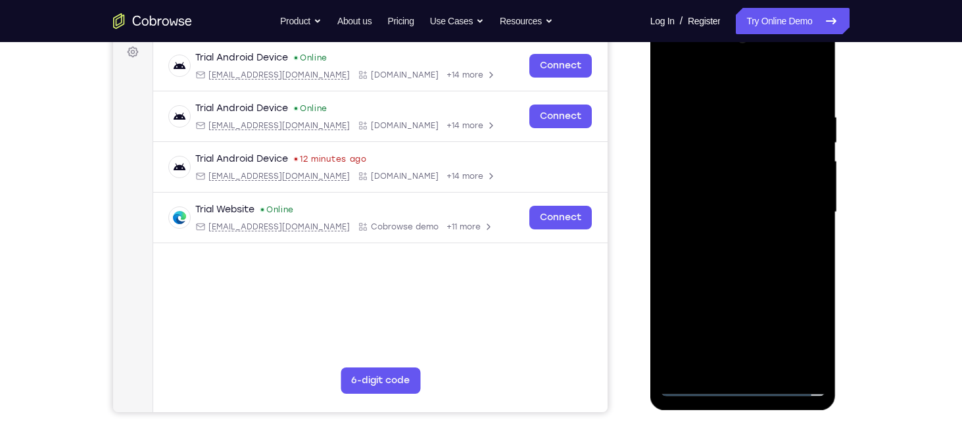
scroll to position [191, 0]
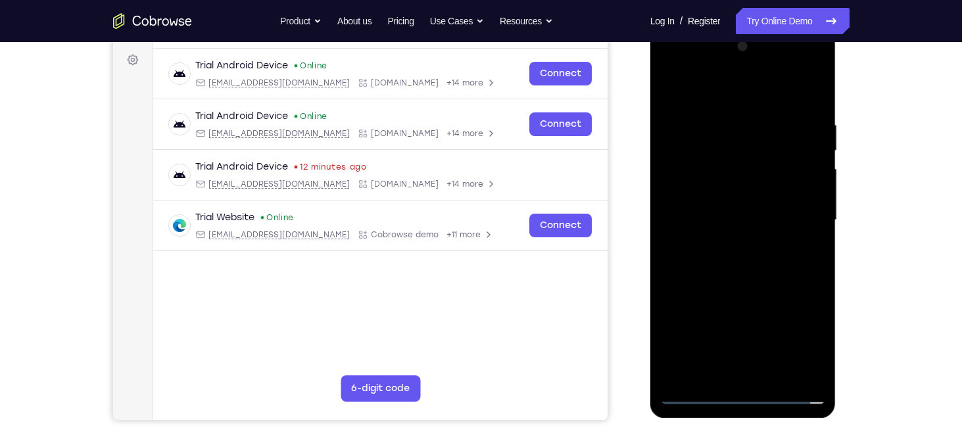
click at [673, 67] on div at bounding box center [743, 220] width 166 height 368
click at [804, 218] on div at bounding box center [743, 220] width 166 height 368
click at [742, 338] on div at bounding box center [743, 220] width 166 height 368
click at [728, 246] on div at bounding box center [743, 220] width 166 height 368
